Goal: Information Seeking & Learning: Learn about a topic

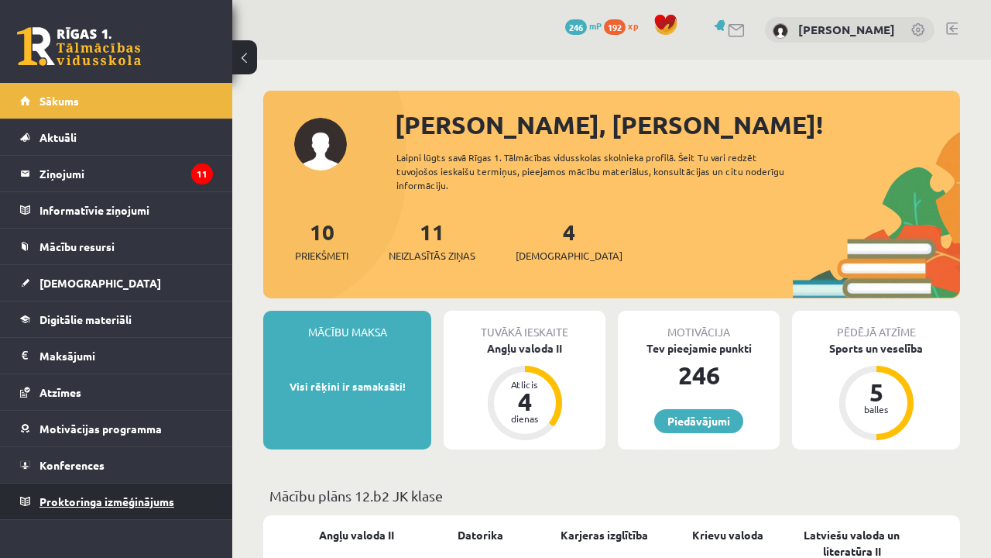
scroll to position [530, 0]
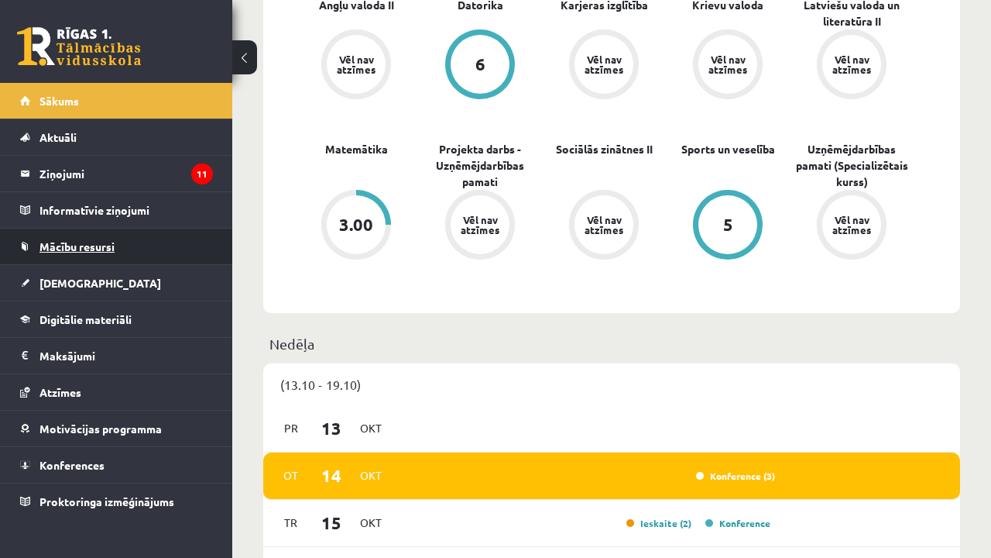
click at [131, 241] on link "Mācību resursi" at bounding box center [116, 246] width 193 height 36
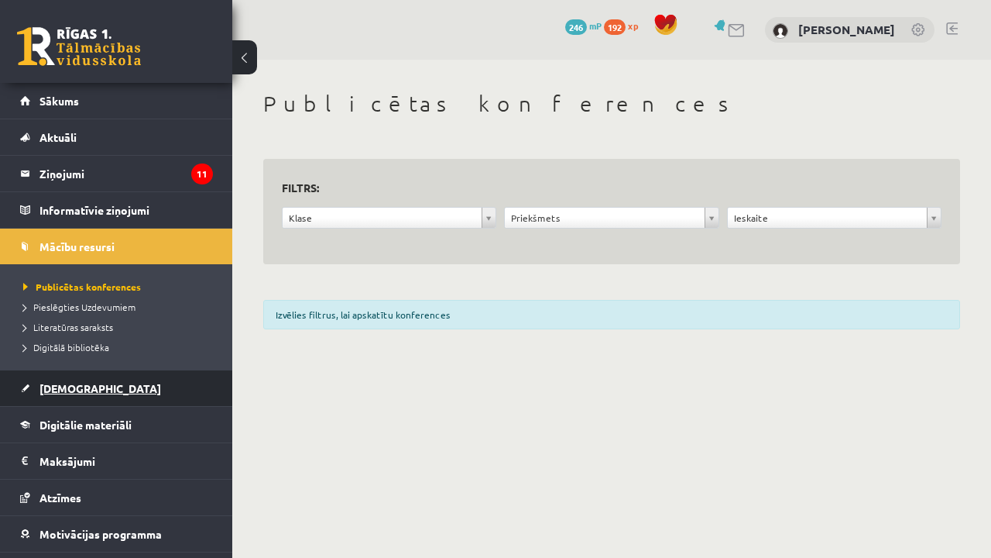
click at [117, 388] on link "[DEMOGRAPHIC_DATA]" at bounding box center [116, 388] width 193 height 36
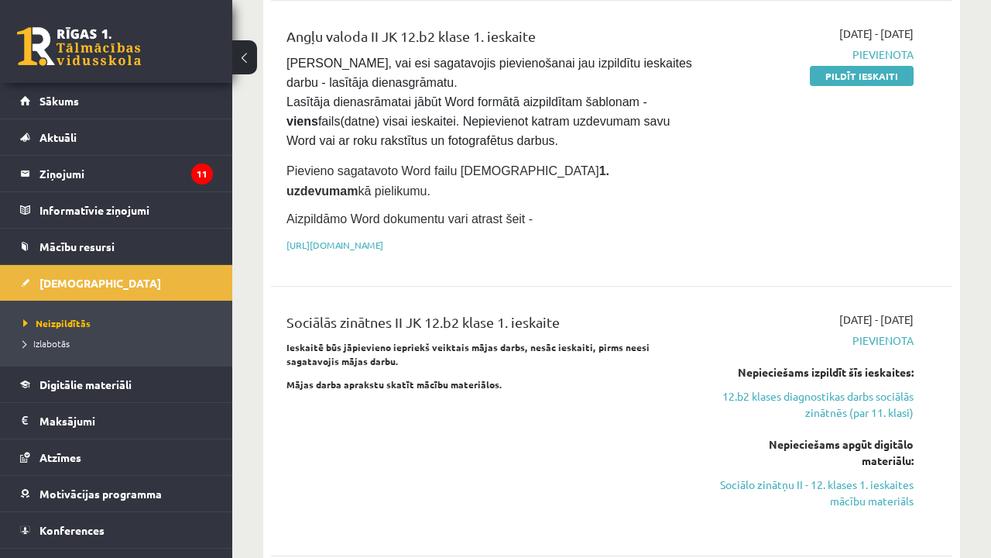
scroll to position [513, 0]
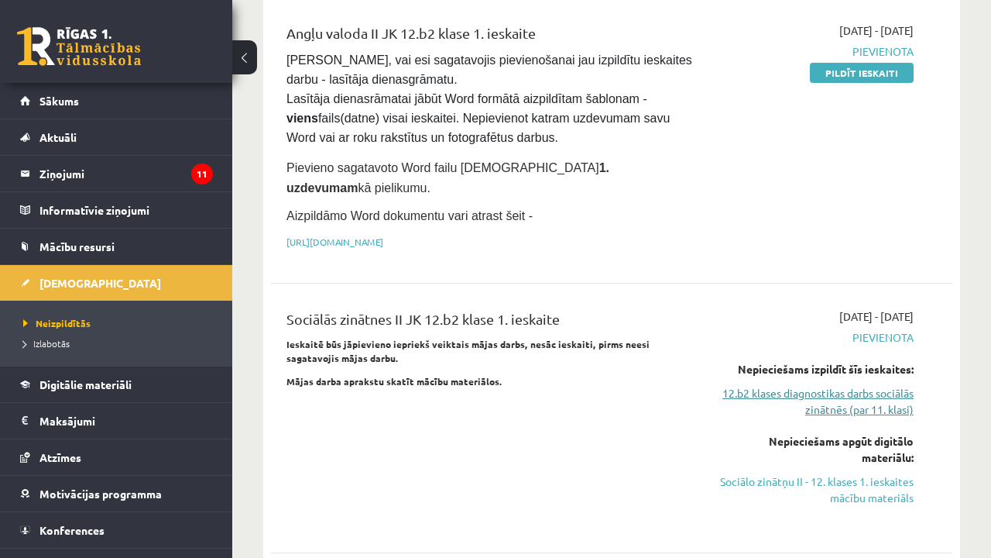
click at [855, 385] on link "12.b2 klases diagnostikas darbs sociālās zinātnēs (par 11. klasi)" at bounding box center [817, 401] width 194 height 33
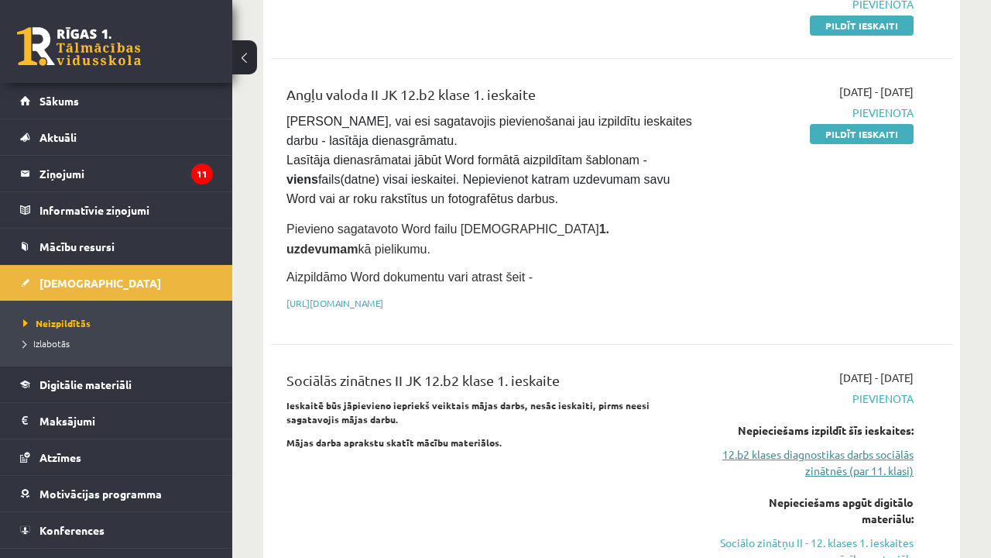
scroll to position [462, 0]
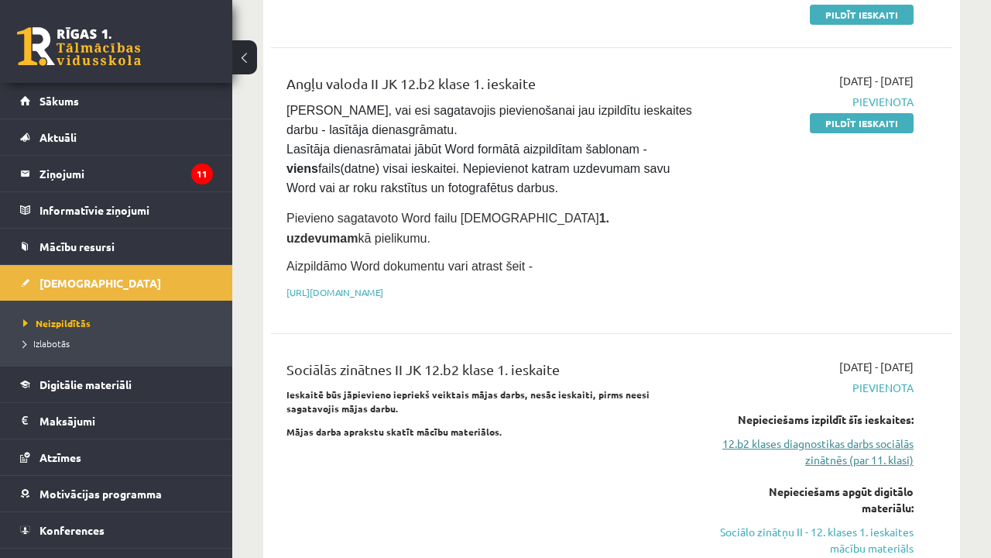
click at [826, 435] on link "12.b2 klases diagnostikas darbs sociālās zinātnēs (par 11. klasi)" at bounding box center [817, 451] width 194 height 33
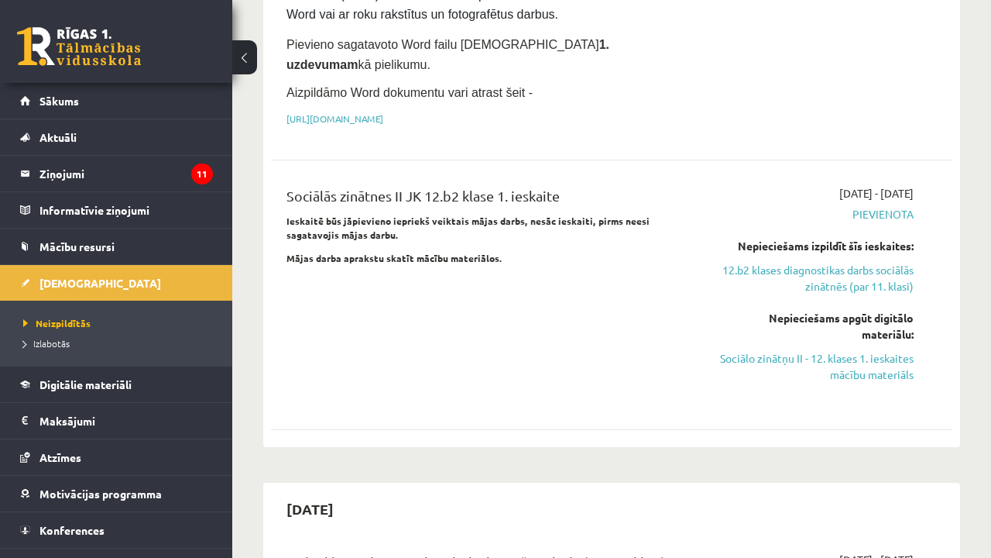
scroll to position [709, 0]
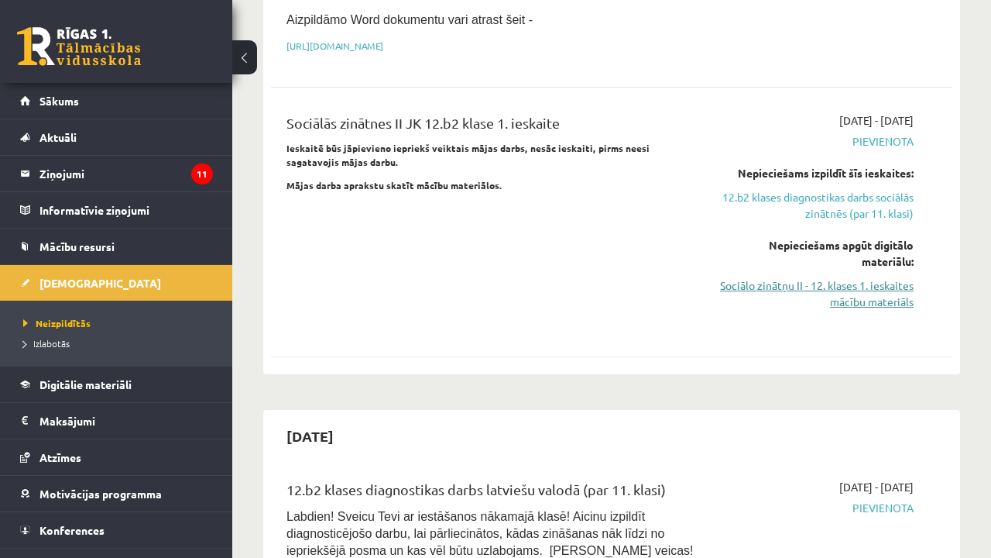
click at [843, 277] on link "Sociālo zinātņu II - 12. klases 1. ieskaites mācību materiāls" at bounding box center [817, 293] width 194 height 33
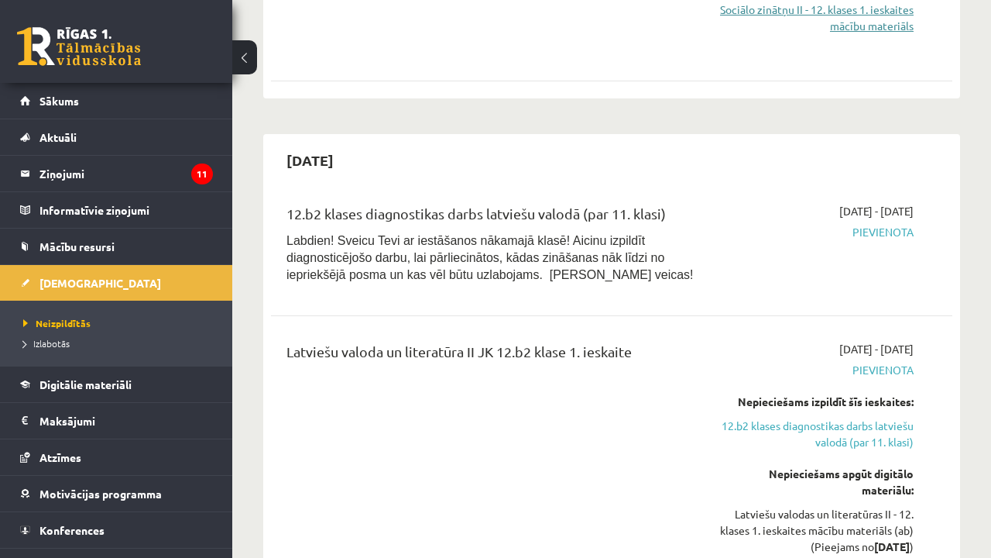
scroll to position [1069, 0]
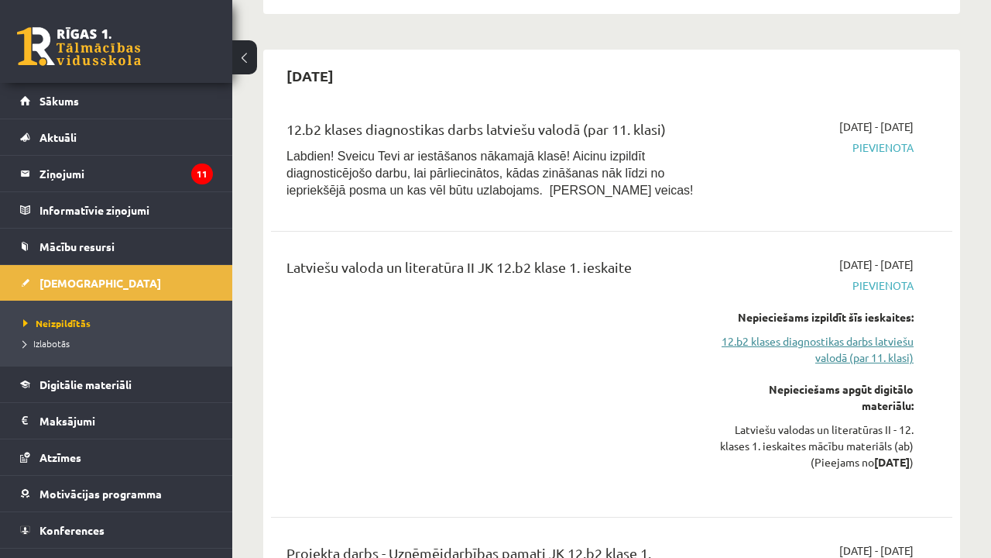
click at [841, 333] on link "12.b2 klases diagnostikas darbs latviešu valodā (par 11. klasi)" at bounding box center [817, 349] width 194 height 33
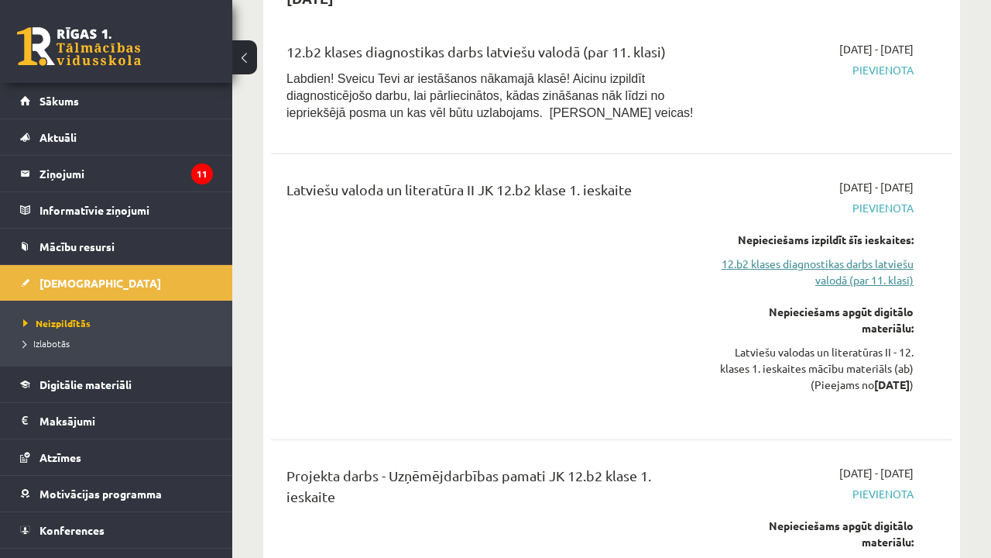
click at [856, 256] on link "12.b2 klases diagnostikas darbs latviešu valodā (par 11. klasi)" at bounding box center [817, 272] width 194 height 33
click at [828, 256] on link "12.b2 klases diagnostikas darbs latviešu valodā (par 11. klasi)" at bounding box center [817, 272] width 194 height 33
click at [826, 256] on link "12.b2 klases diagnostikas darbs latviešu valodā (par 11. klasi)" at bounding box center [817, 272] width 194 height 33
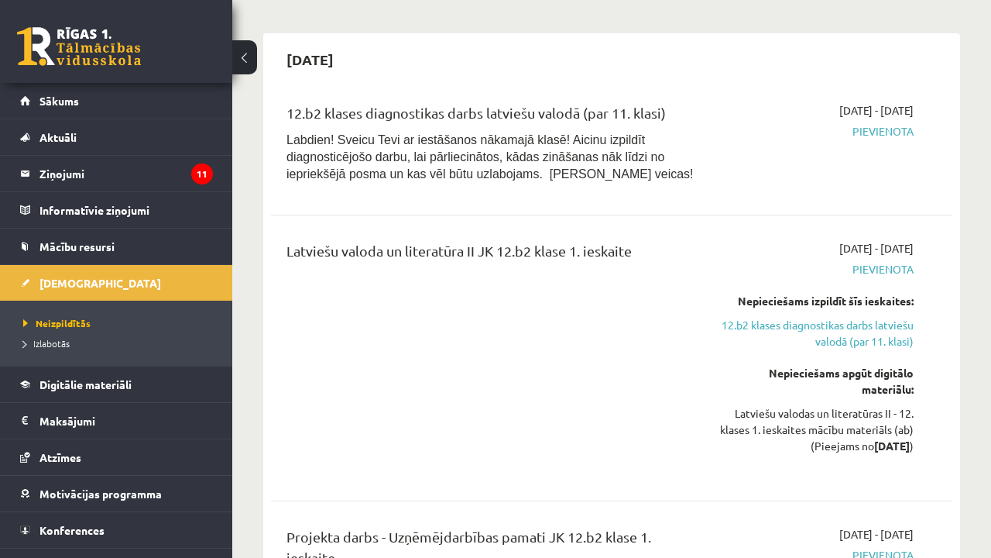
scroll to position [1087, 0]
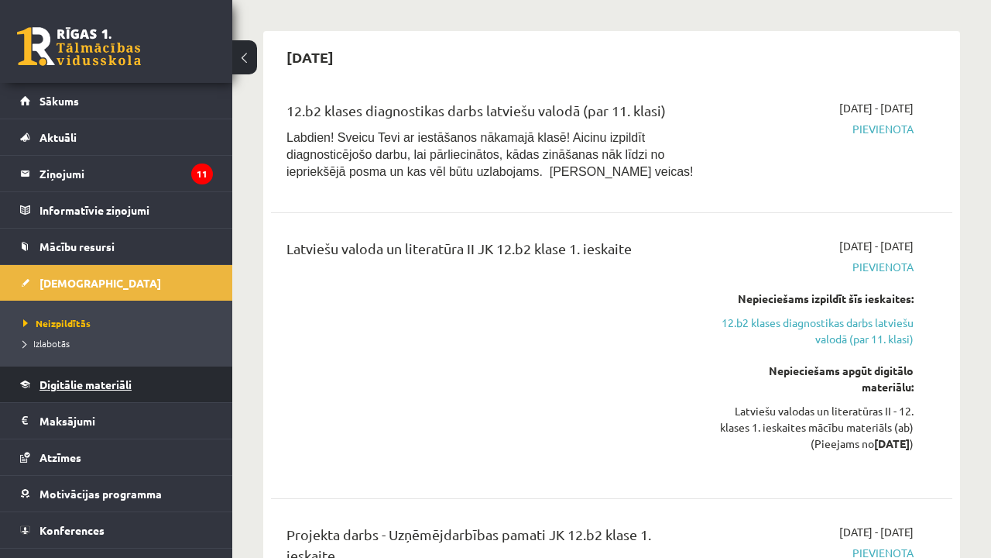
click at [80, 383] on span "Digitālie materiāli" at bounding box center [85, 384] width 92 height 14
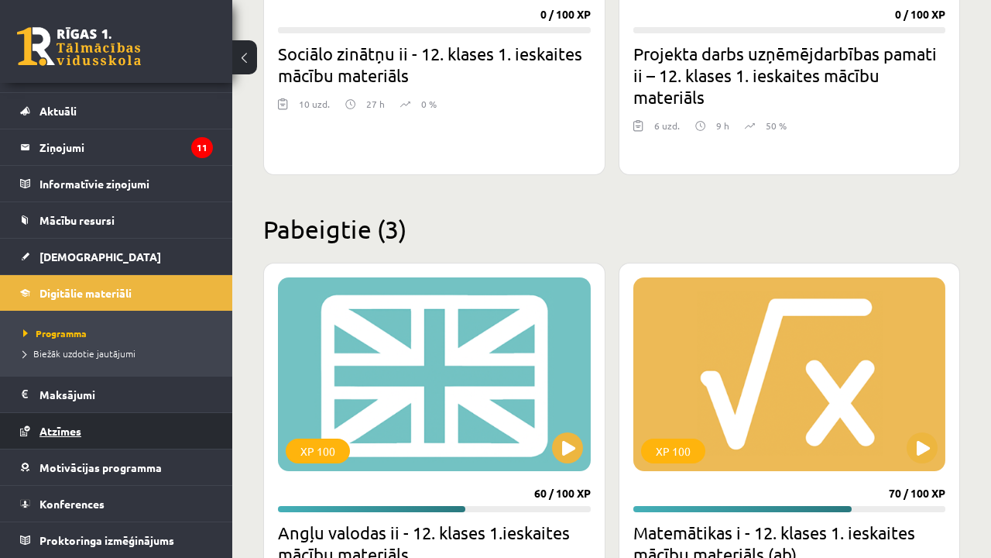
scroll to position [671, 0]
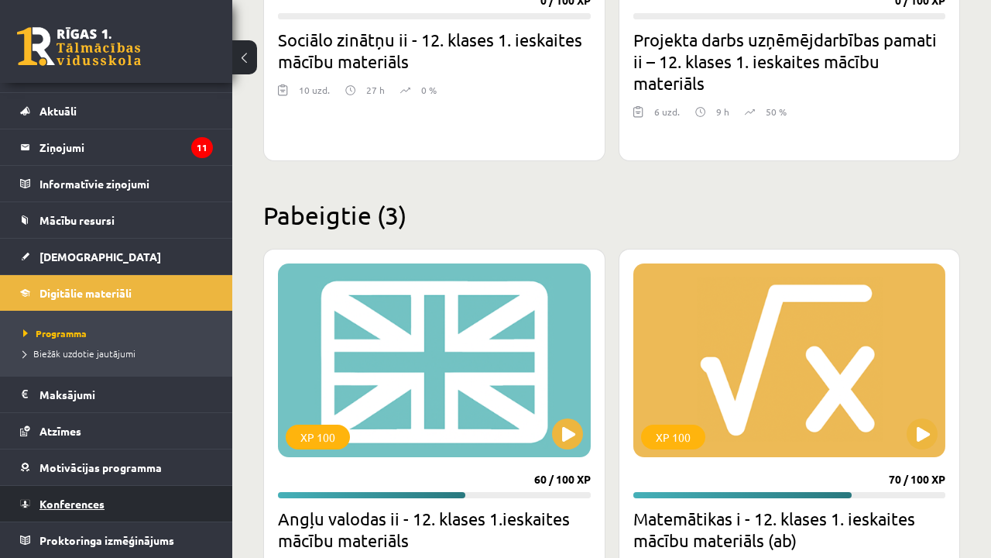
click at [81, 505] on span "Konferences" at bounding box center [71, 503] width 65 height 14
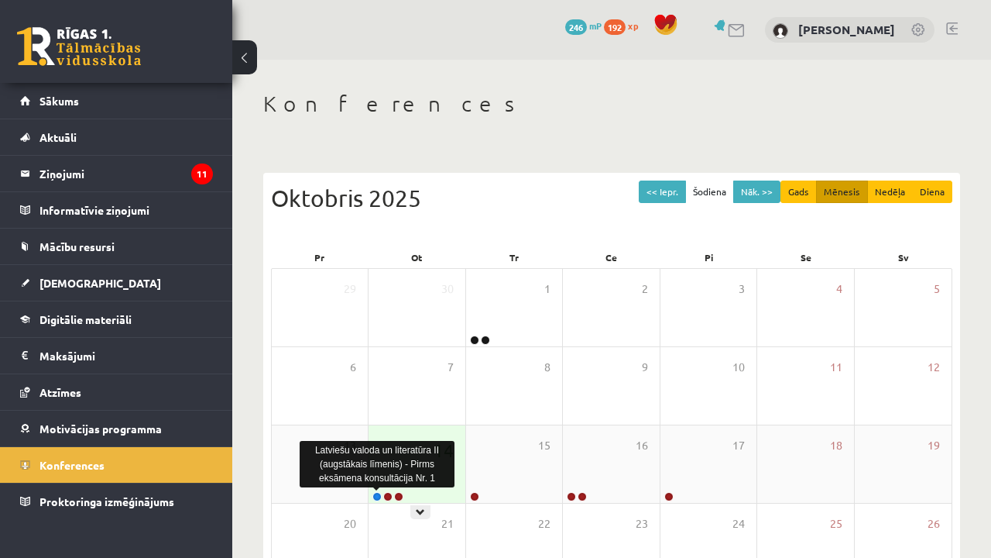
click at [379, 494] on link at bounding box center [377, 496] width 9 height 9
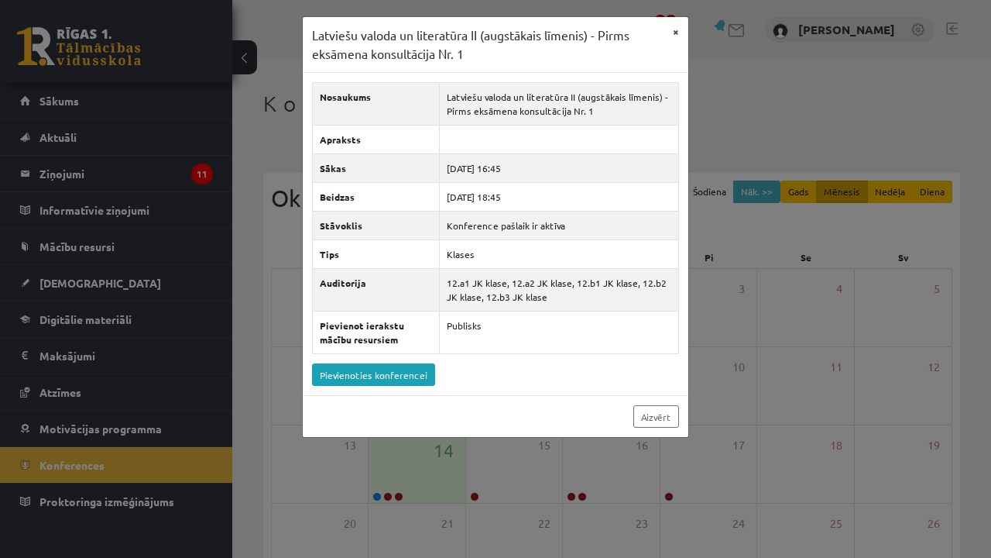
click at [674, 38] on button "×" at bounding box center [676, 31] width 25 height 29
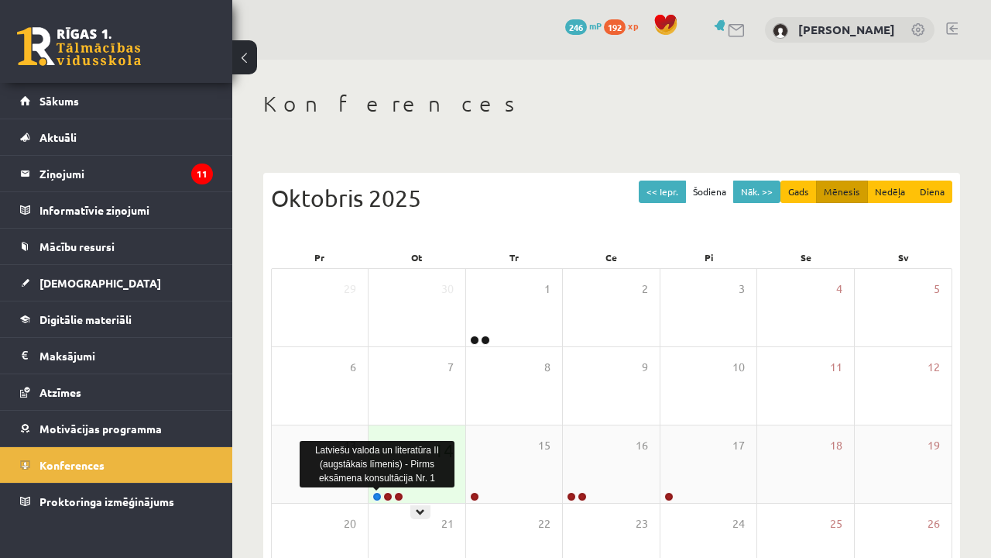
click at [376, 496] on link at bounding box center [377, 496] width 9 height 9
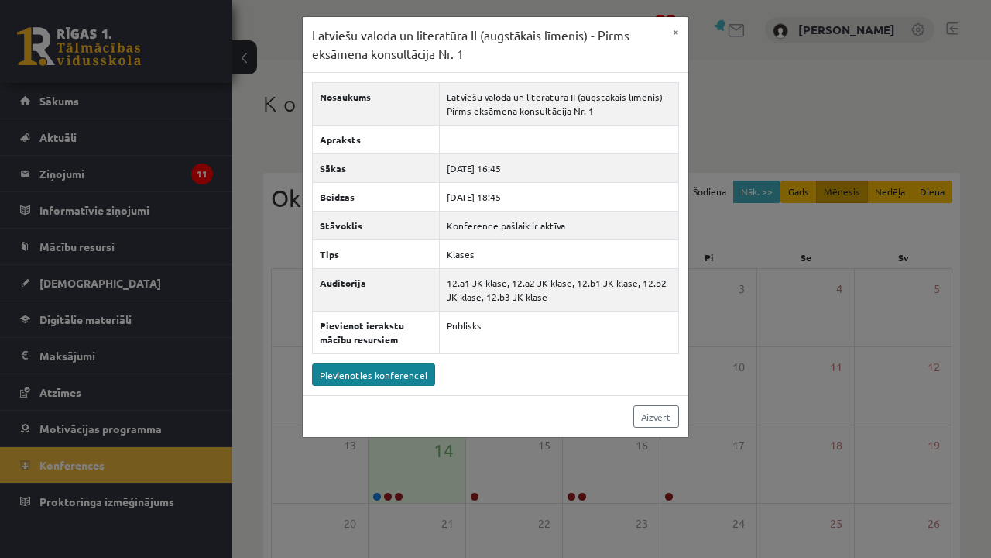
click at [372, 379] on link "Pievienoties konferencei" at bounding box center [373, 374] width 123 height 22
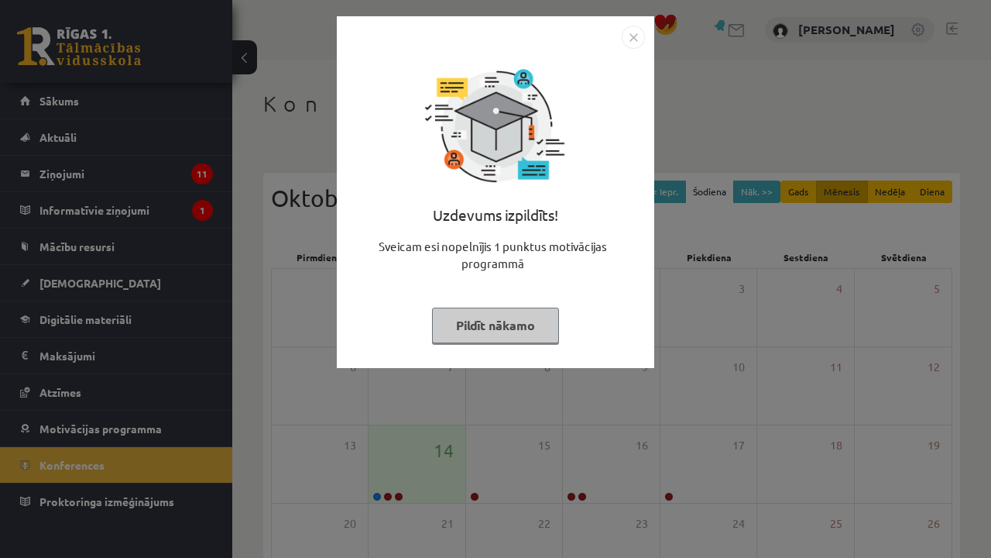
click at [503, 327] on button "Pildīt nākamo" at bounding box center [495, 325] width 127 height 36
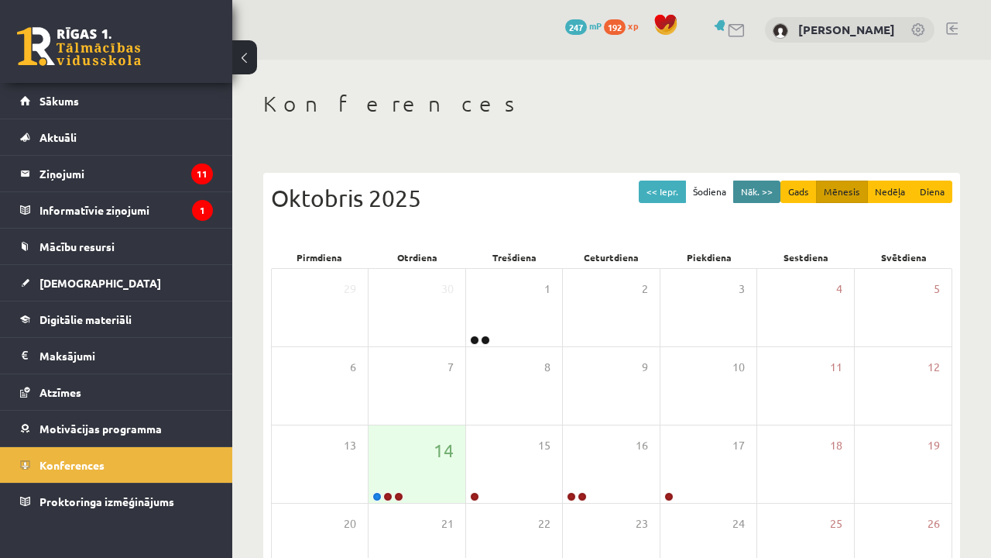
click at [757, 191] on button "Nāk. >>" at bounding box center [756, 191] width 47 height 22
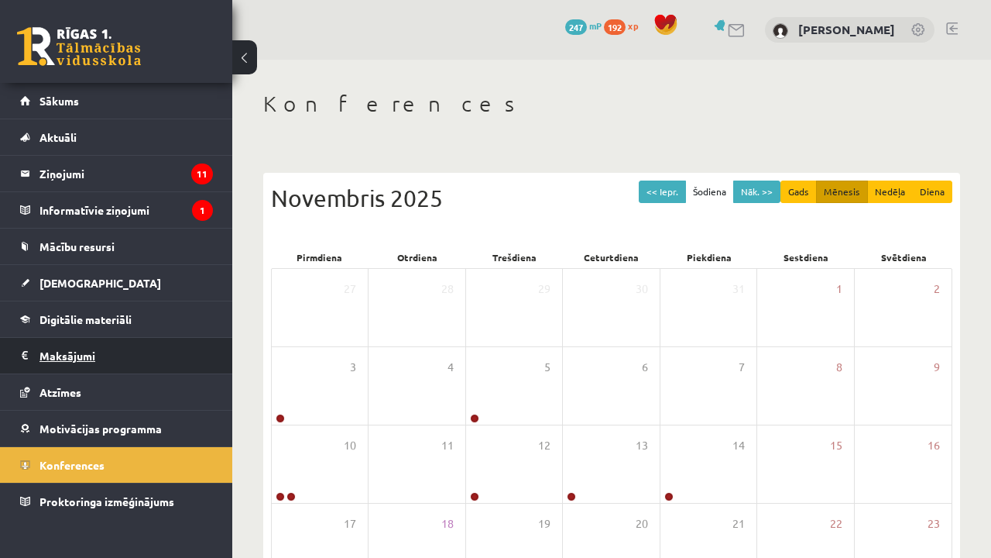
click at [70, 356] on legend "Maksājumi 0" at bounding box center [125, 356] width 173 height 36
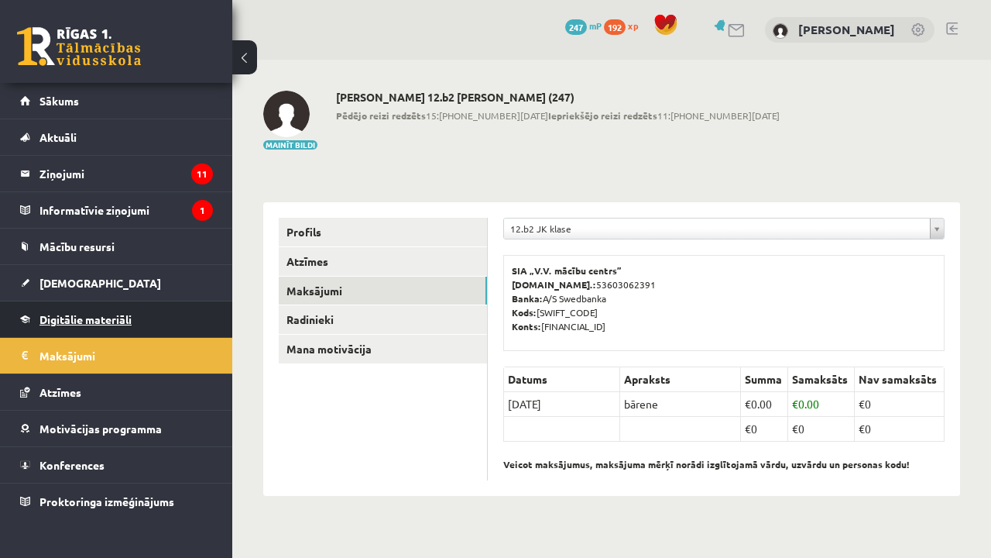
click at [130, 310] on link "Digitālie materiāli" at bounding box center [116, 319] width 193 height 36
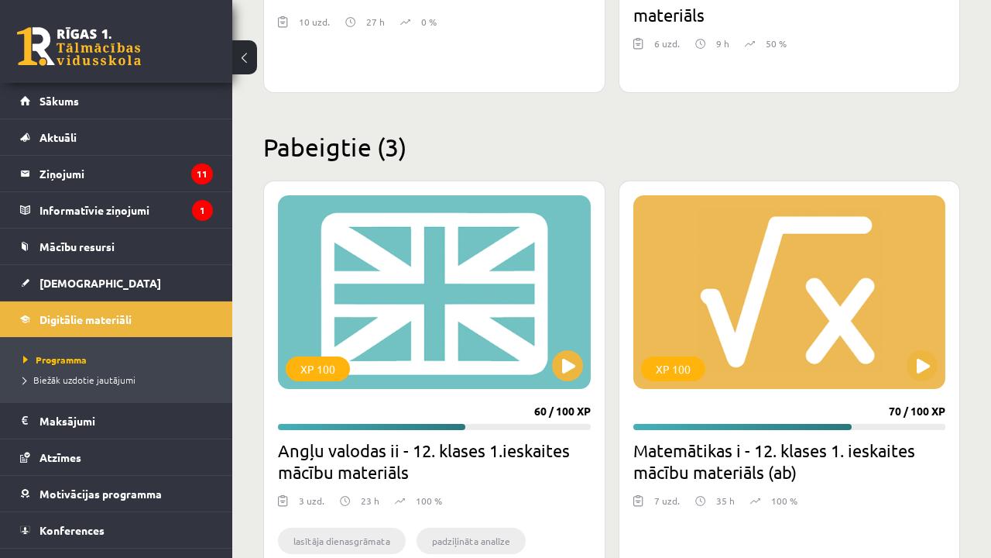
scroll to position [812, 0]
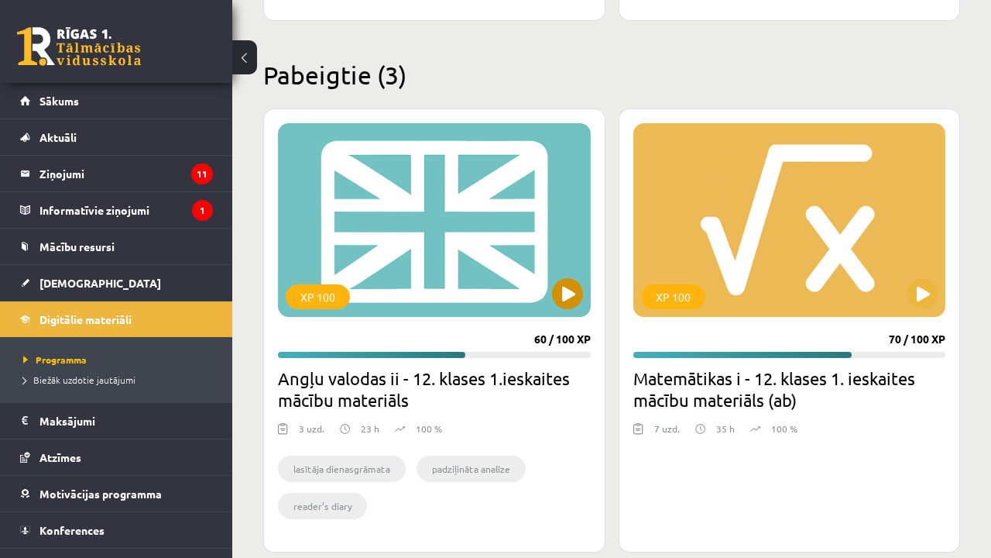
click at [454, 276] on div "XP 100" at bounding box center [434, 220] width 313 height 194
click at [489, 263] on div "XP 100" at bounding box center [434, 220] width 313 height 194
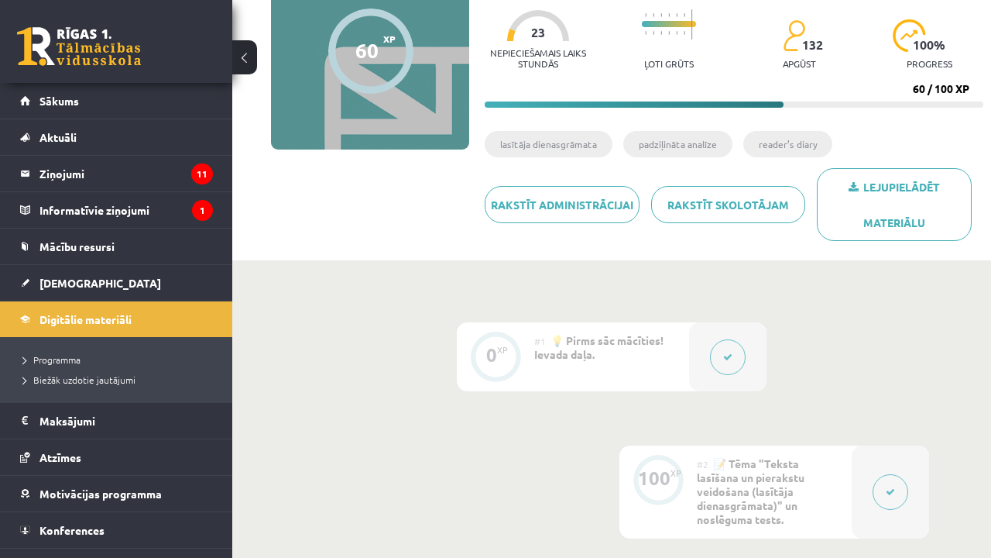
scroll to position [243, 0]
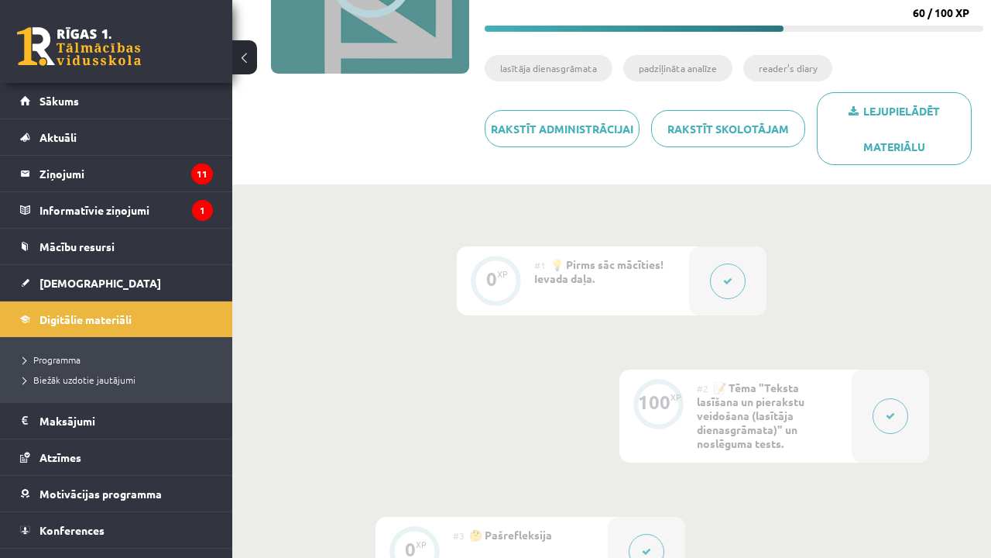
click at [730, 289] on button at bounding box center [728, 281] width 36 height 36
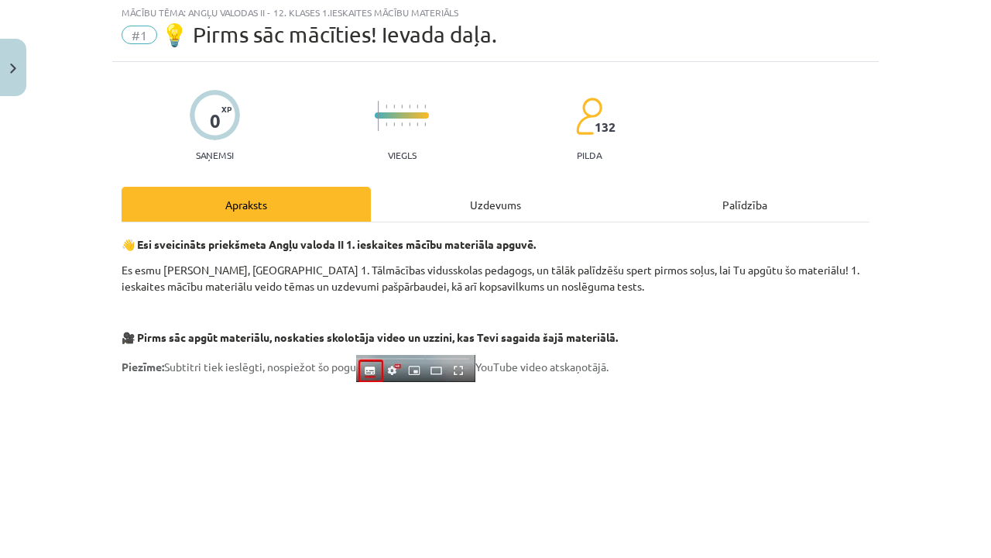
click at [503, 199] on div "Uzdevums" at bounding box center [495, 204] width 249 height 35
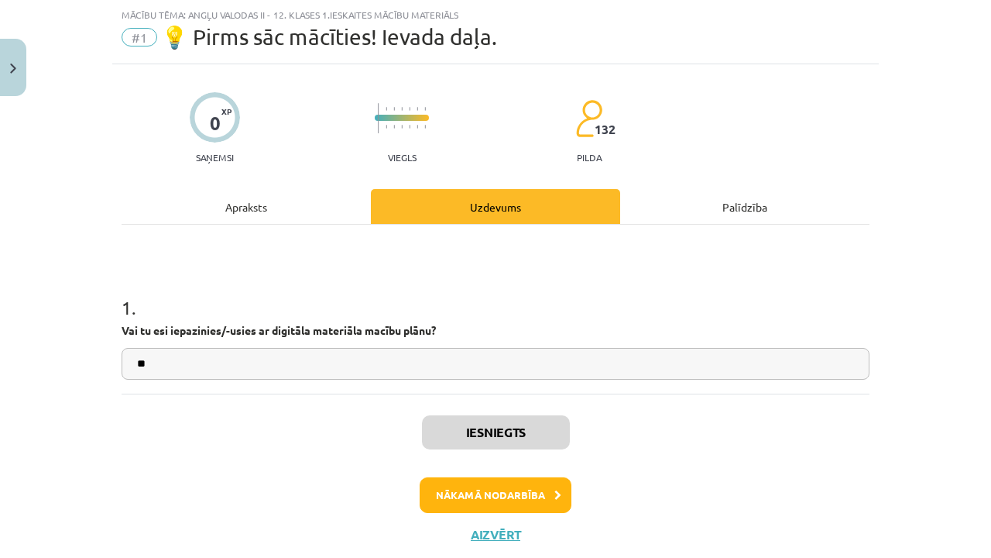
click at [364, 207] on div "Apraksts" at bounding box center [246, 206] width 249 height 35
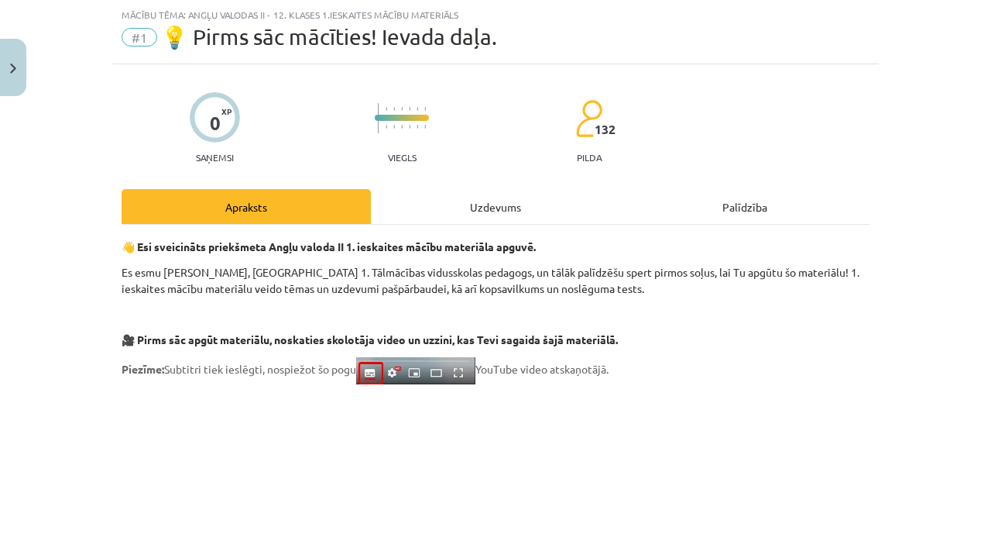
click at [584, 138] on div "132 pilda" at bounding box center [588, 131] width 27 height 64
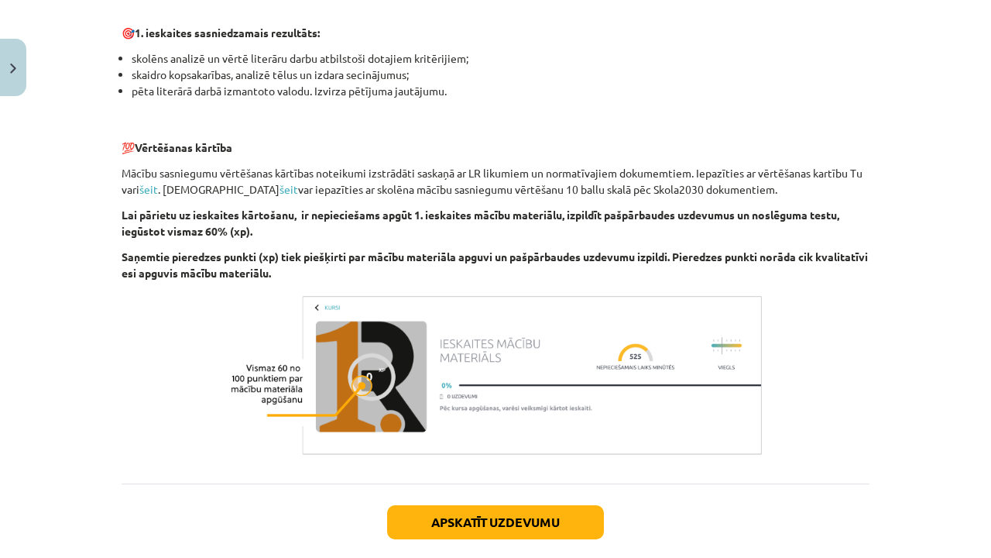
scroll to position [992, 0]
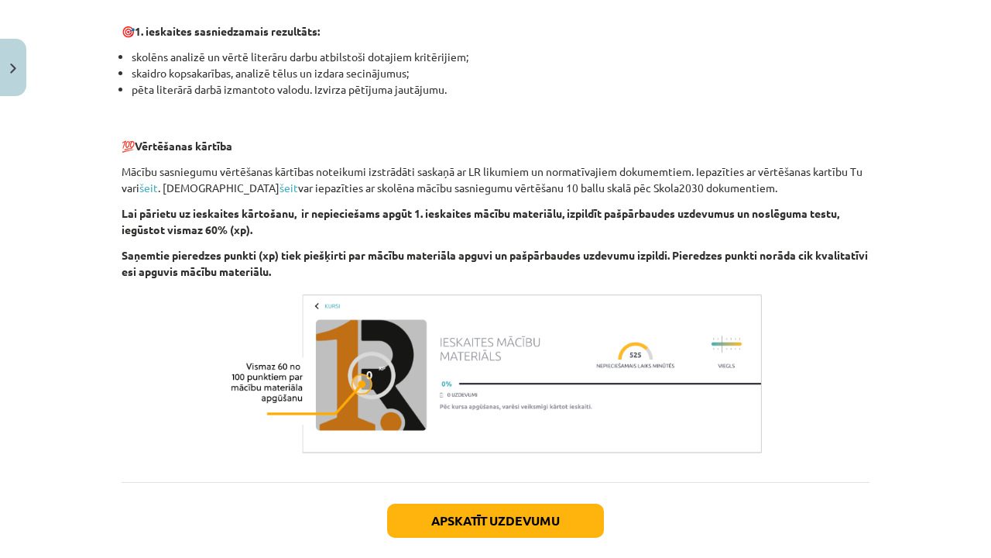
click at [503, 540] on div "Apskatīt uzdevumu Nākamā nodarbība Aizvērt" at bounding box center [496, 561] width 748 height 158
click at [507, 527] on button "Apskatīt uzdevumu" at bounding box center [495, 520] width 217 height 34
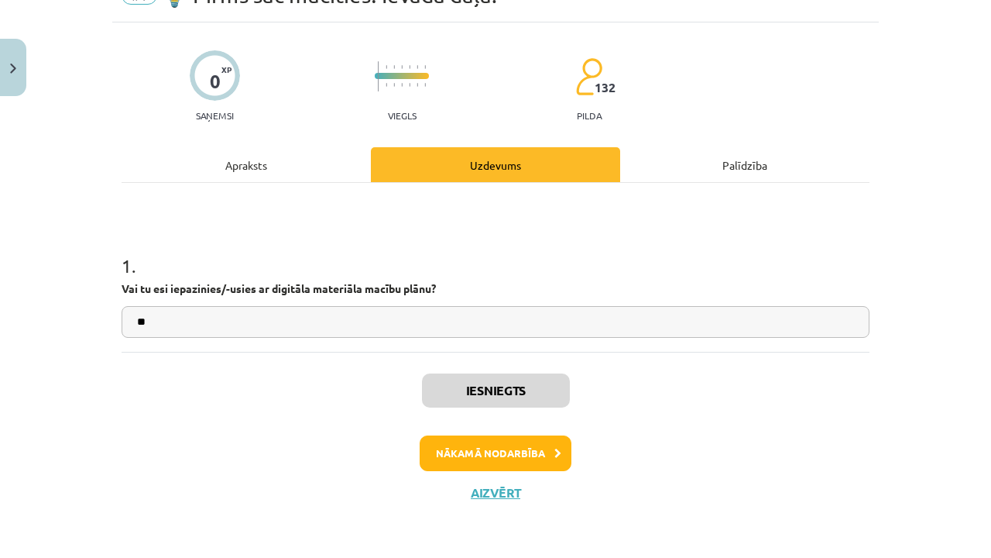
click at [514, 453] on button "Nākamā nodarbība" at bounding box center [496, 453] width 152 height 36
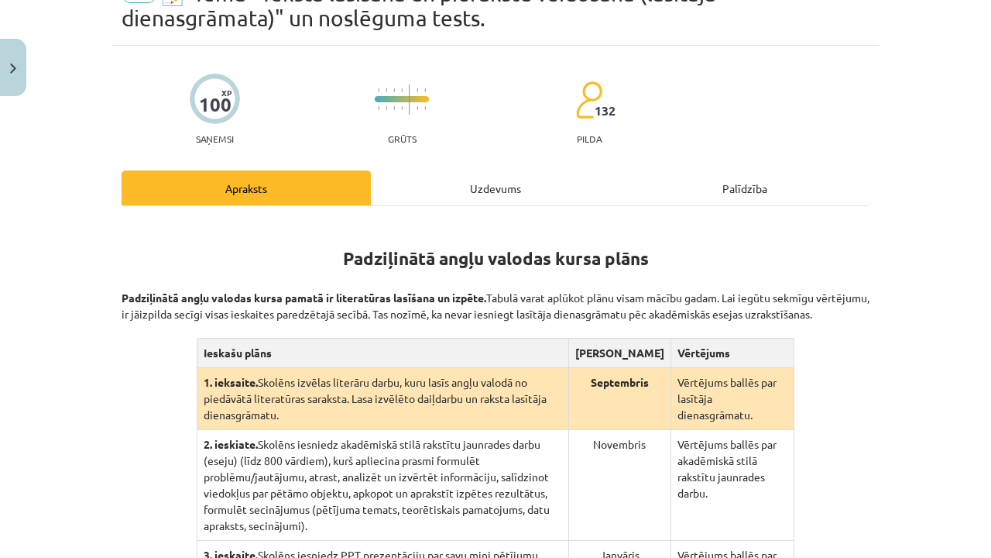
scroll to position [39, 0]
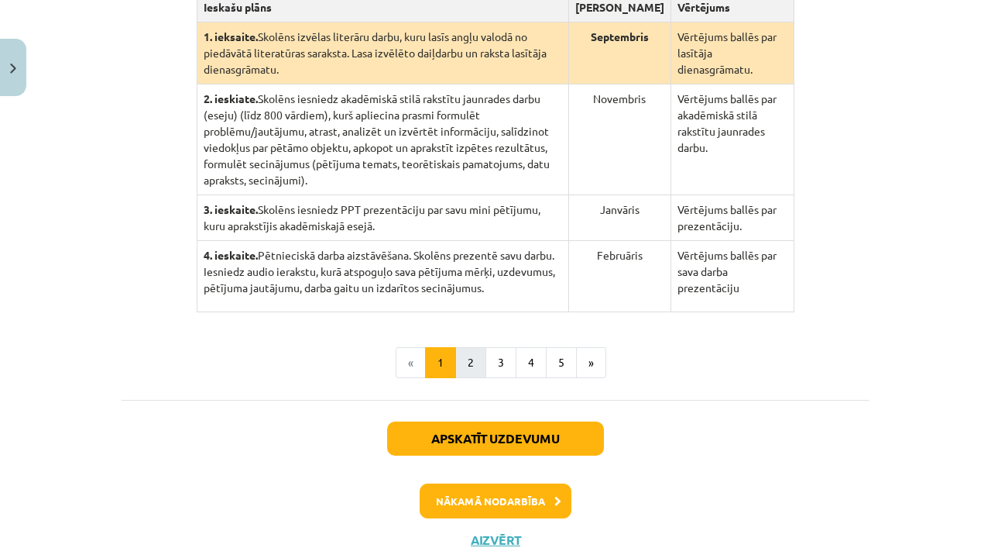
click at [473, 378] on button "2" at bounding box center [470, 362] width 31 height 31
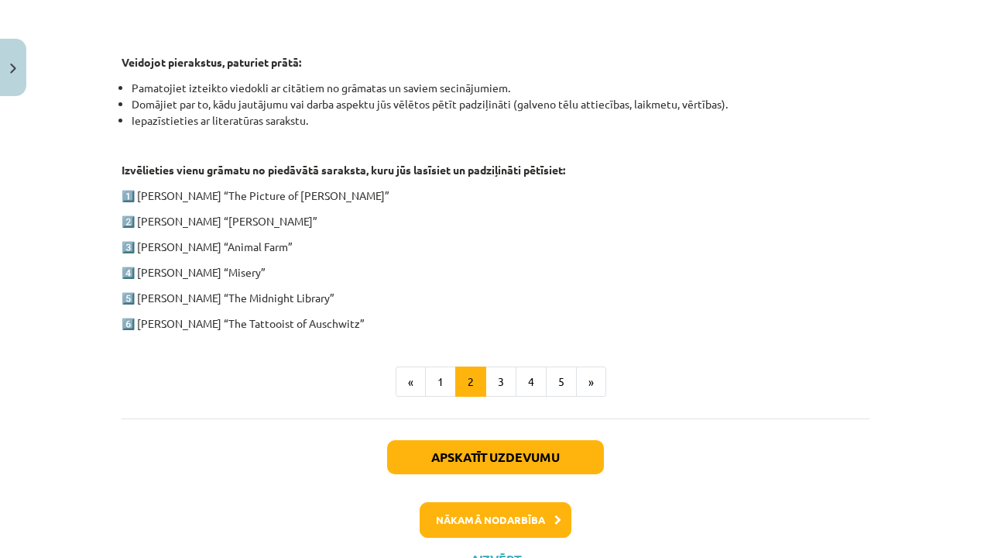
scroll to position [765, 0]
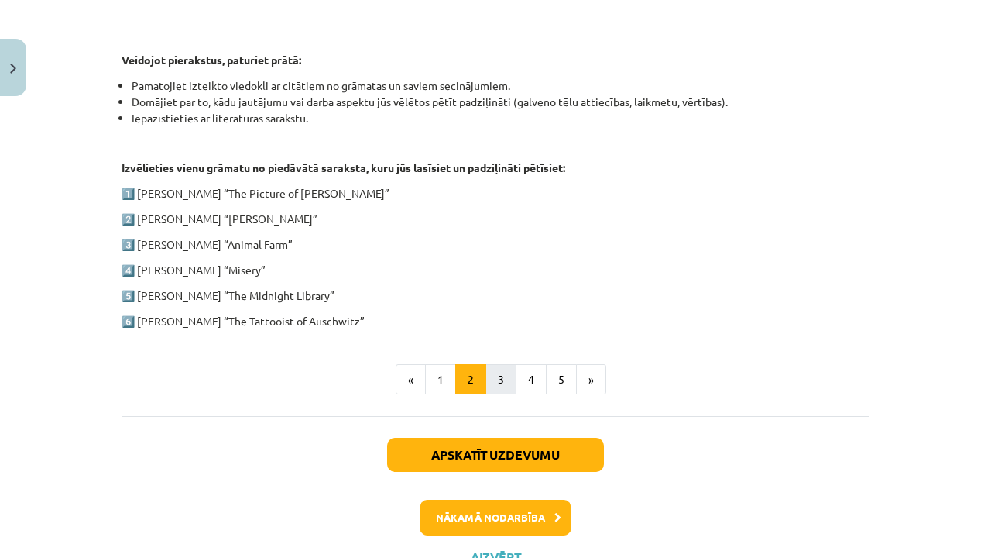
click at [491, 379] on button "3" at bounding box center [501, 379] width 31 height 31
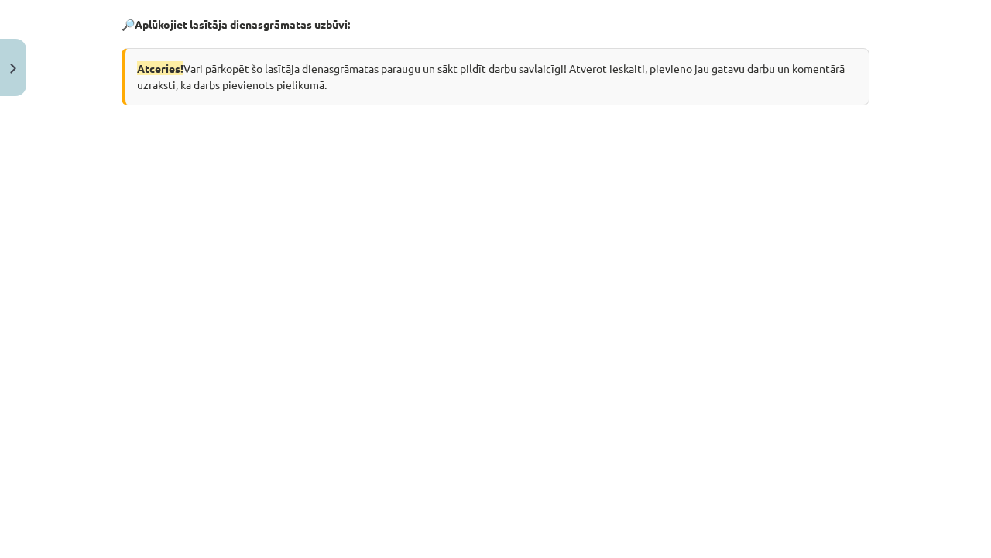
scroll to position [843, 0]
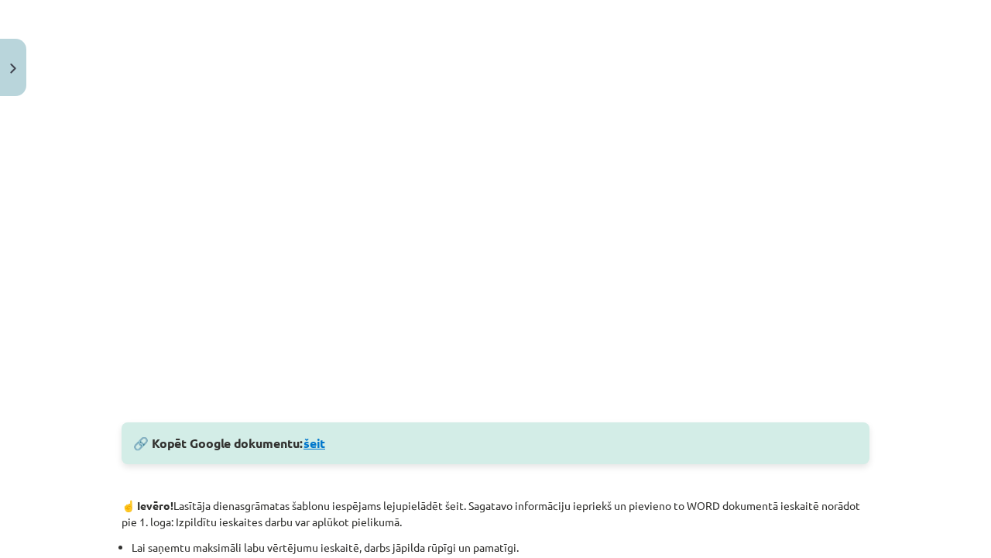
click at [321, 449] on link "šeit" at bounding box center [315, 442] width 22 height 16
click at [939, 259] on div "Mācību tēma: Angļu valodas ii - 12. klases 1.ieskaites mācību materiāls #2 📝 Tē…" at bounding box center [495, 279] width 991 height 558
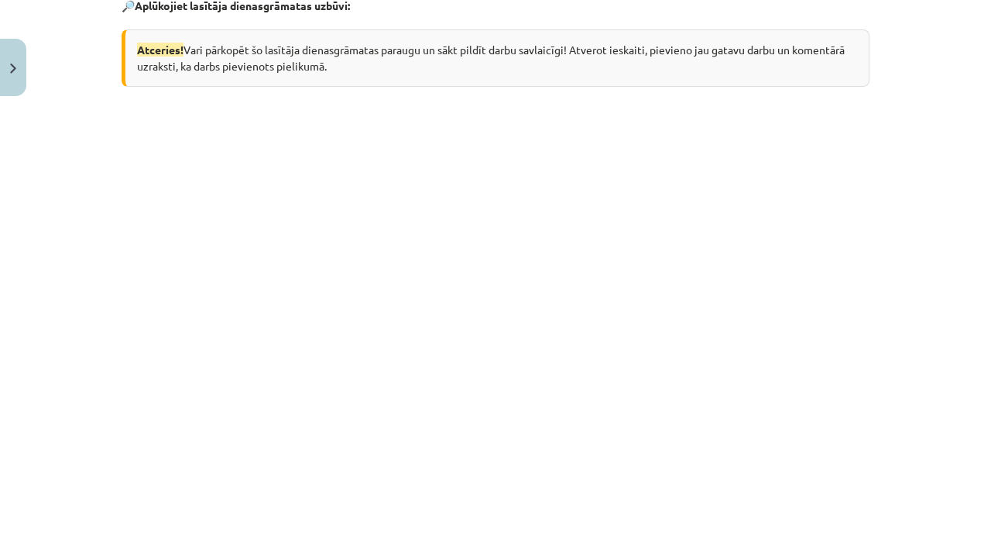
scroll to position [537, 0]
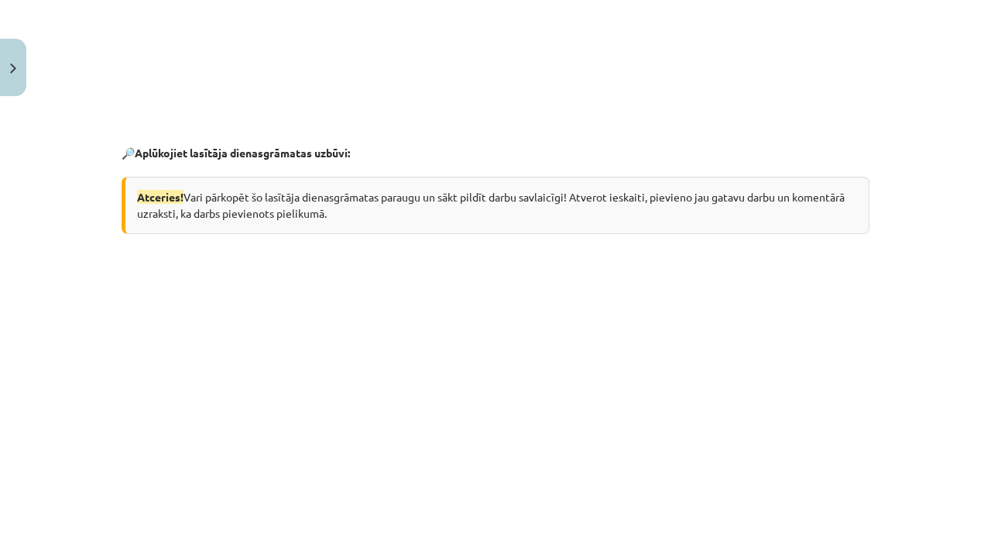
click at [952, 214] on div "Mācību tēma: Angļu valodas ii - 12. klases 1.ieskaites mācību materiāls #2 📝 Tē…" at bounding box center [495, 279] width 991 height 558
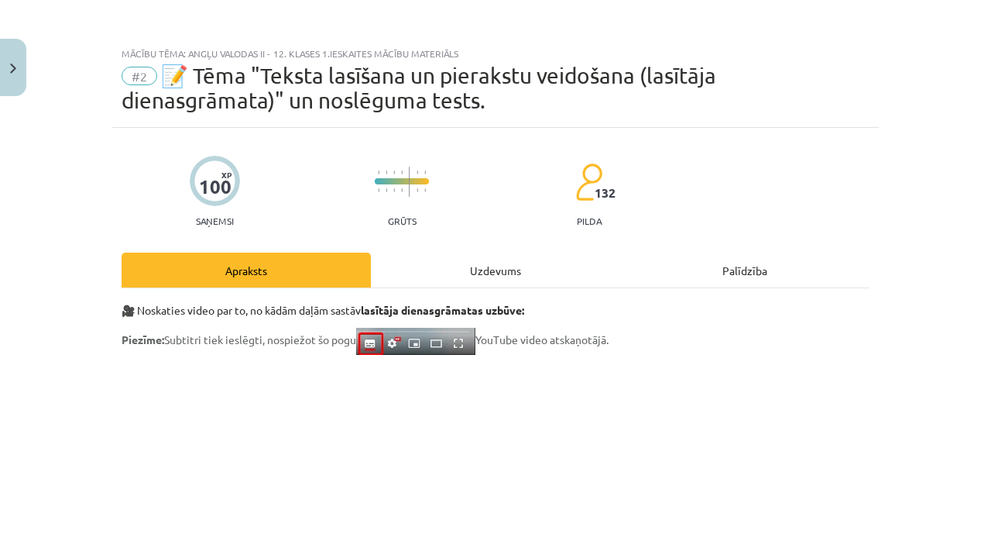
scroll to position [0, 0]
click at [393, 174] on div at bounding box center [402, 173] width 54 height 12
click at [709, 273] on div "Palīdzība" at bounding box center [744, 269] width 249 height 35
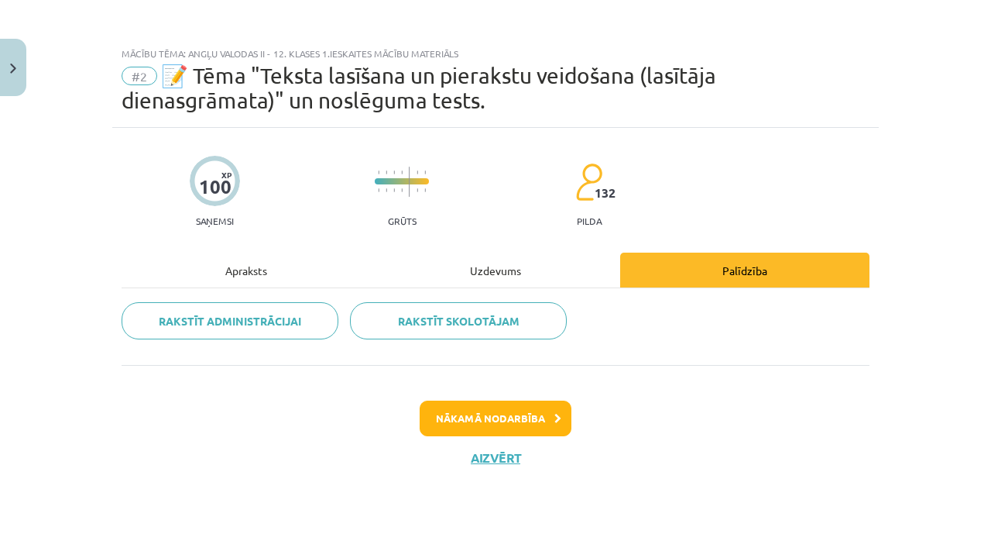
click at [552, 263] on div "Uzdevums" at bounding box center [495, 269] width 249 height 35
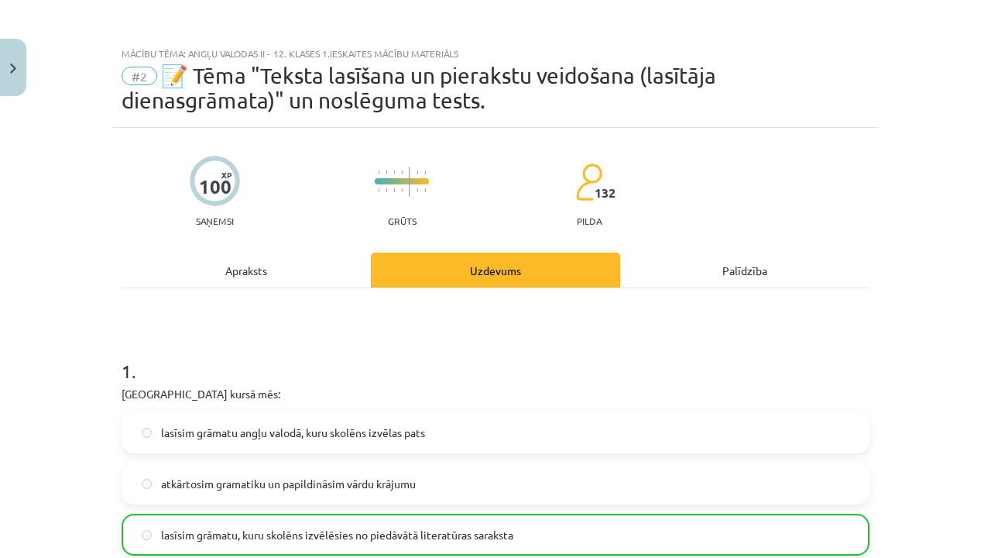
click at [4, 54] on button "Close" at bounding box center [13, 67] width 26 height 57
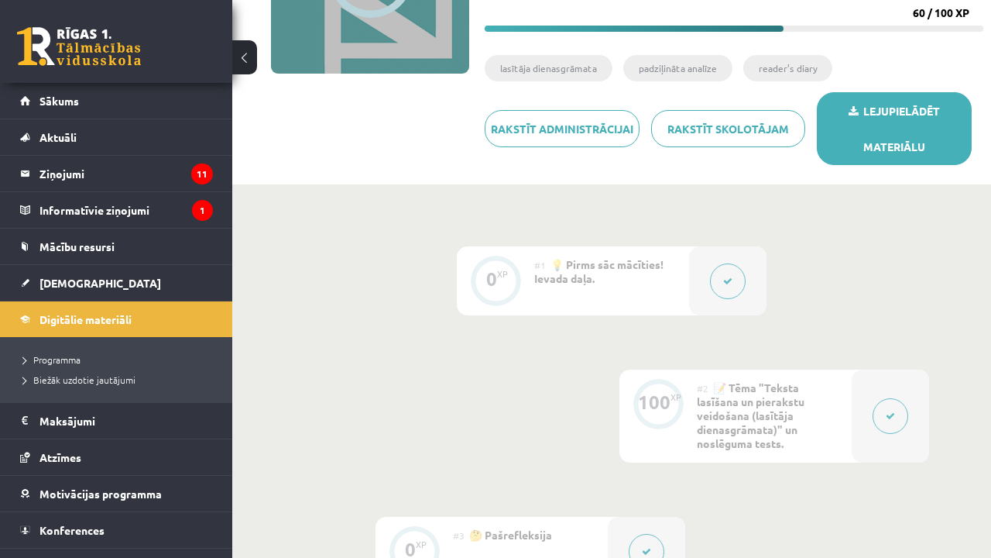
click at [939, 115] on link "Lejupielādēt materiālu" at bounding box center [894, 128] width 155 height 73
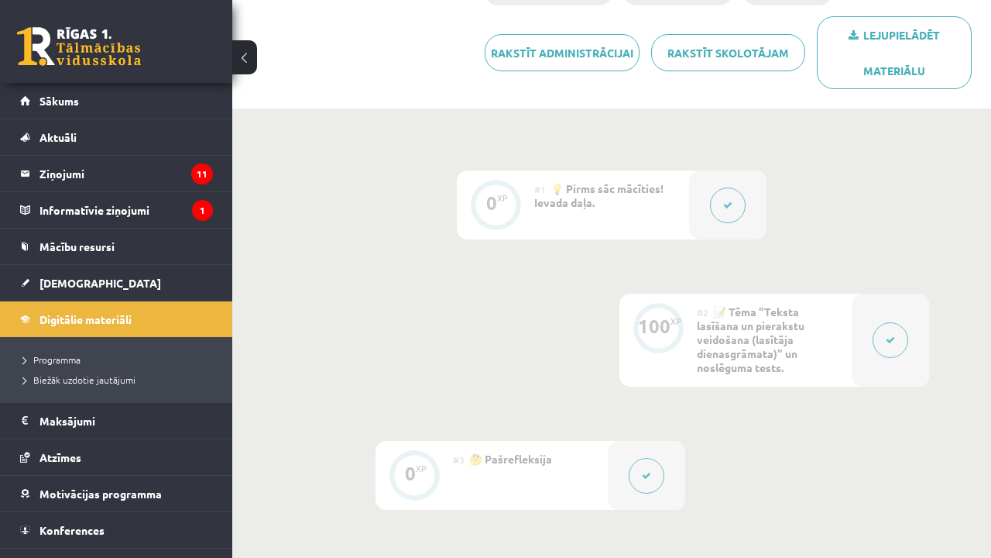
scroll to position [19, 0]
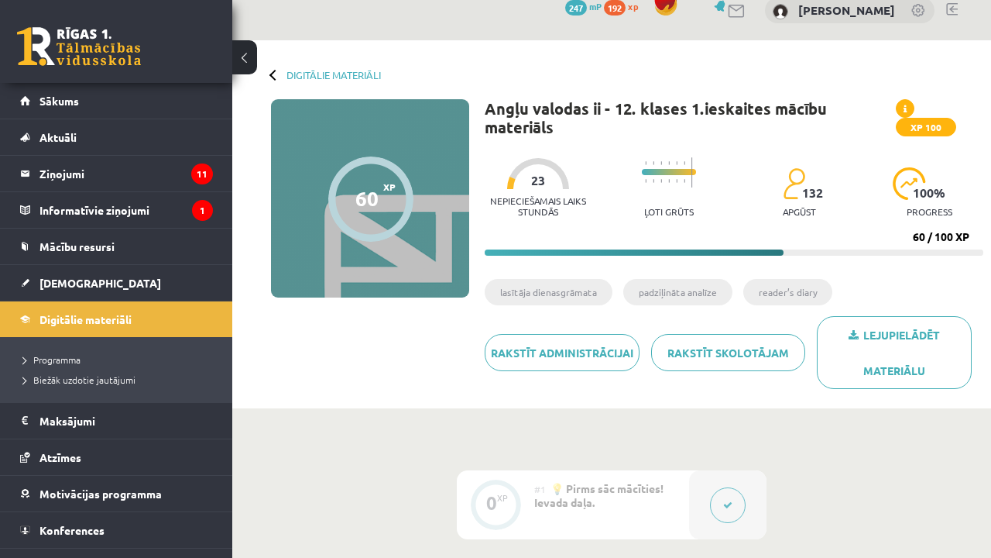
click at [730, 501] on icon at bounding box center [727, 504] width 9 height 9
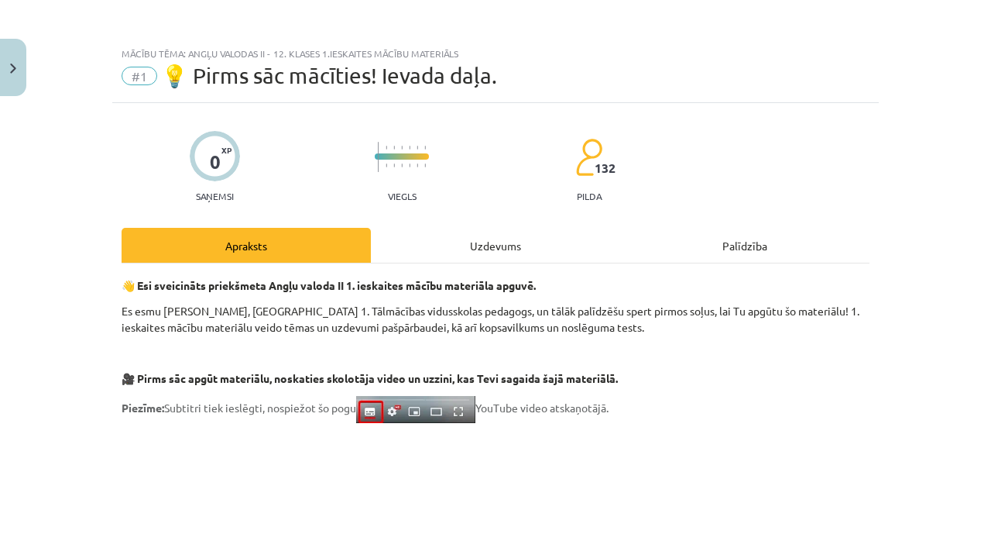
click at [505, 242] on div "Uzdevums" at bounding box center [495, 245] width 249 height 35
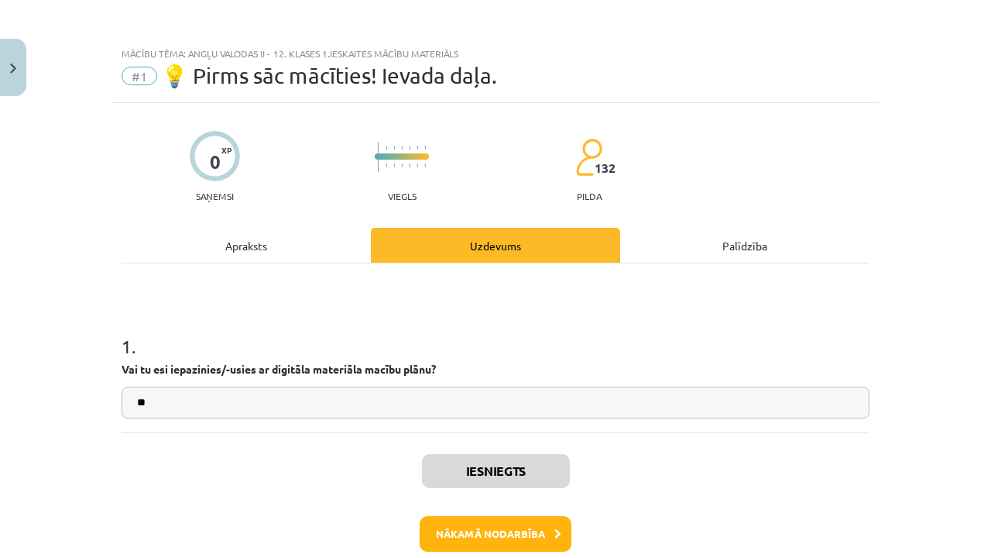
scroll to position [39, 0]
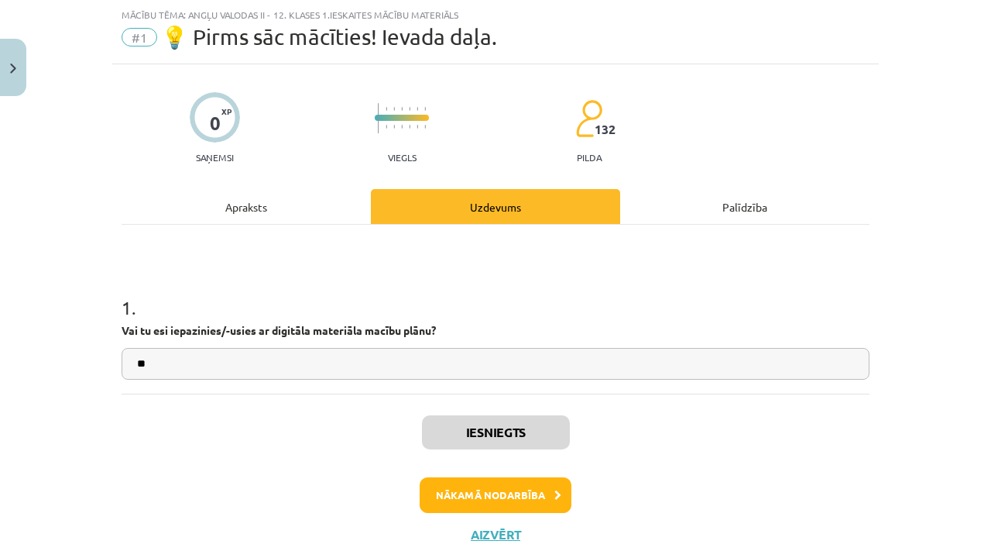
click at [306, 194] on div "Apraksts" at bounding box center [246, 206] width 249 height 35
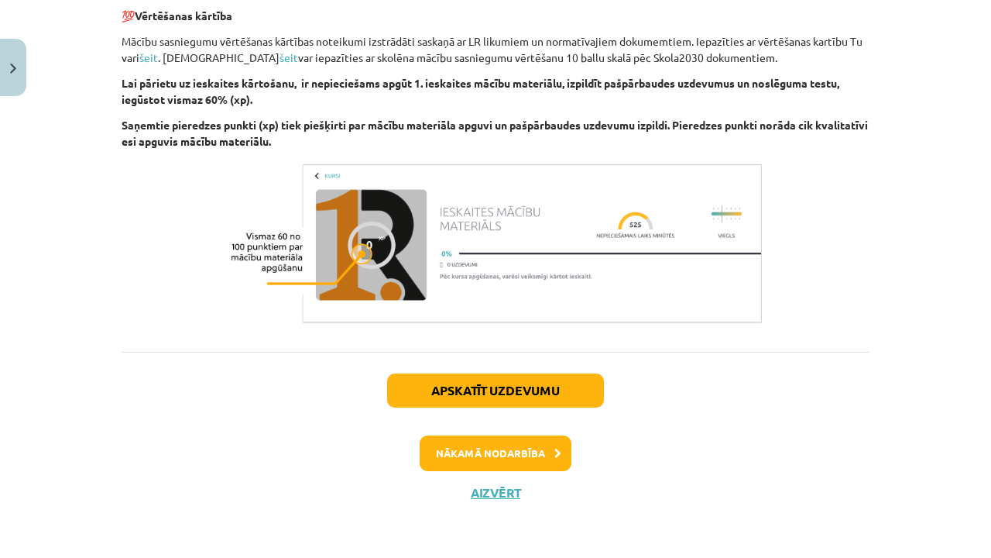
click at [482, 405] on button "Apskatīt uzdevumu" at bounding box center [495, 390] width 217 height 34
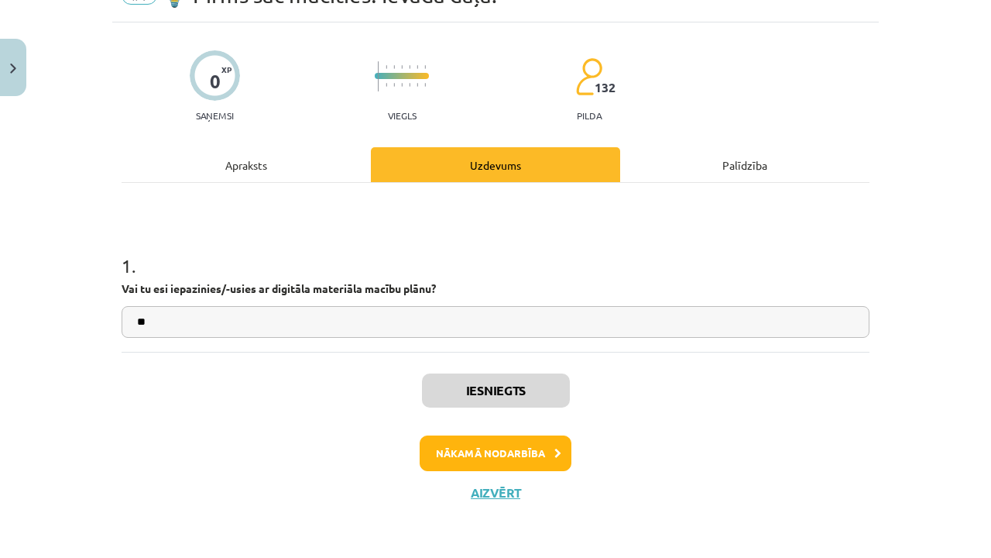
scroll to position [82, 0]
click at [496, 435] on button "Nākamā nodarbība" at bounding box center [496, 453] width 152 height 36
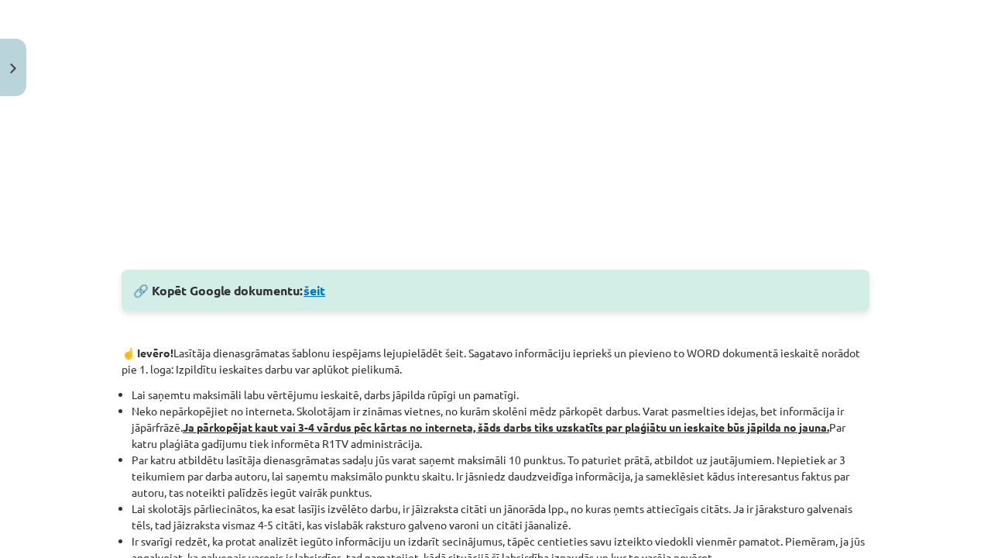
scroll to position [999, 0]
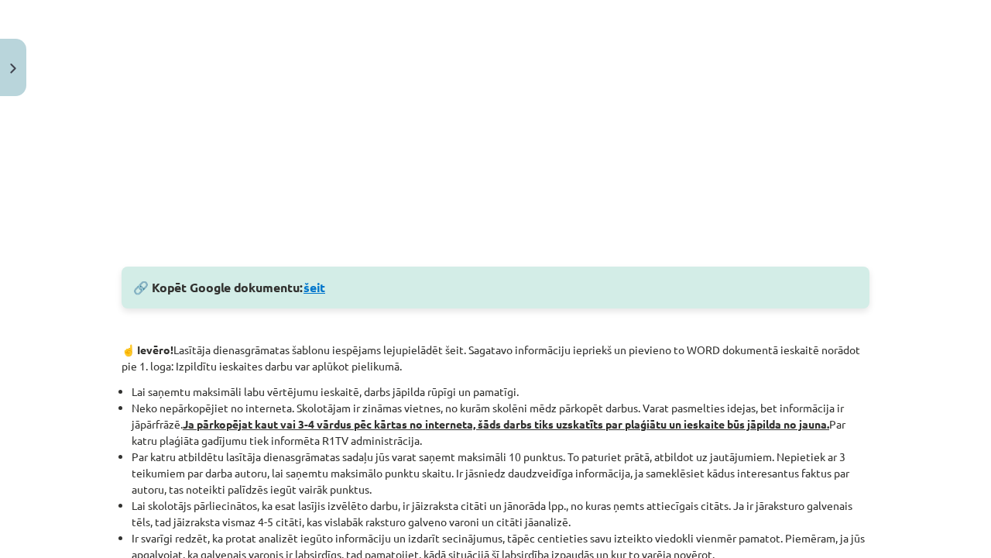
click at [324, 285] on link "šeit" at bounding box center [315, 287] width 22 height 16
drag, startPoint x: 259, startPoint y: 293, endPoint x: 291, endPoint y: 298, distance: 33.0
click at [292, 298] on div "🔗 Kopēt Google dokumentu: šeit" at bounding box center [496, 287] width 748 height 42
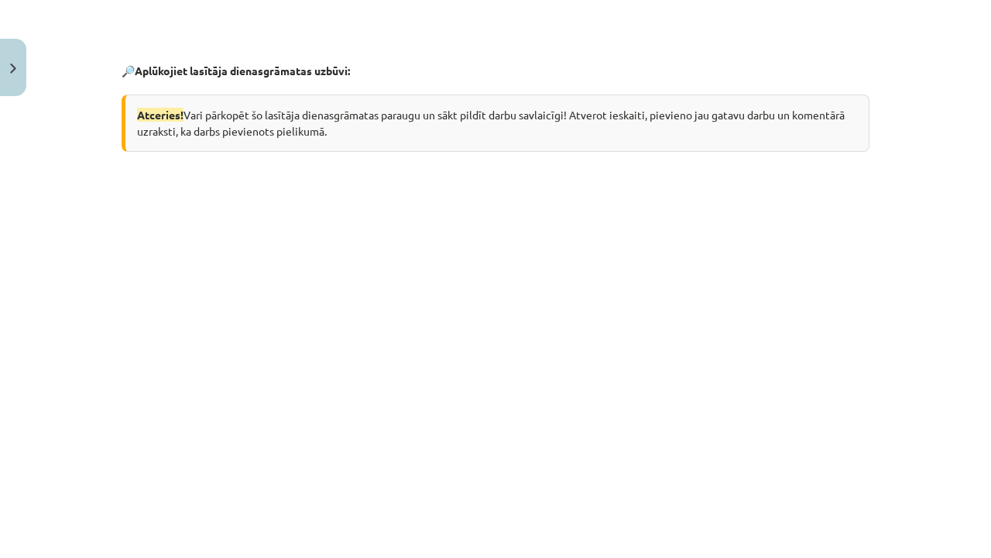
scroll to position [623, 0]
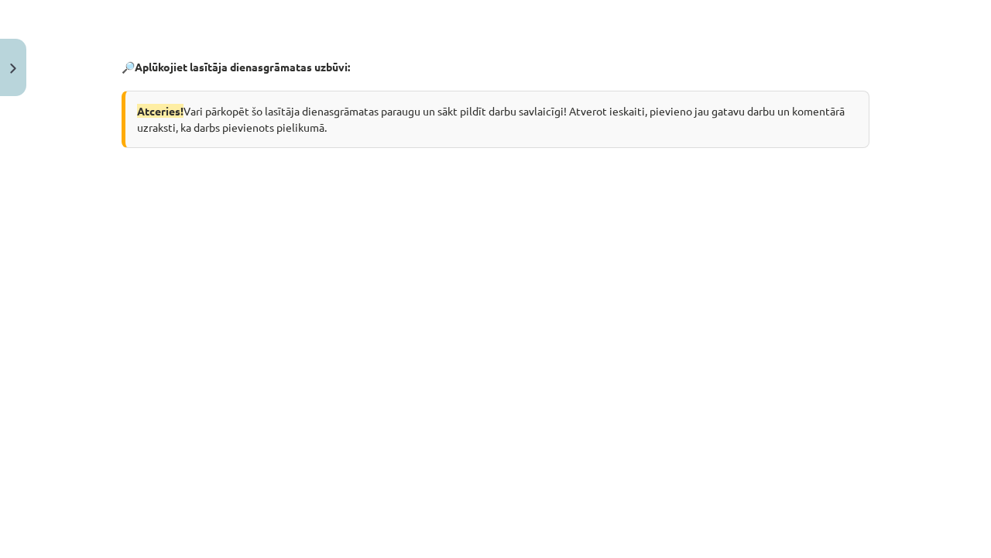
click at [971, 294] on div "Mācību tēma: Angļu valodas ii - 12. klases 1.ieskaites mācību materiāls #2 📝 Tē…" at bounding box center [495, 279] width 991 height 558
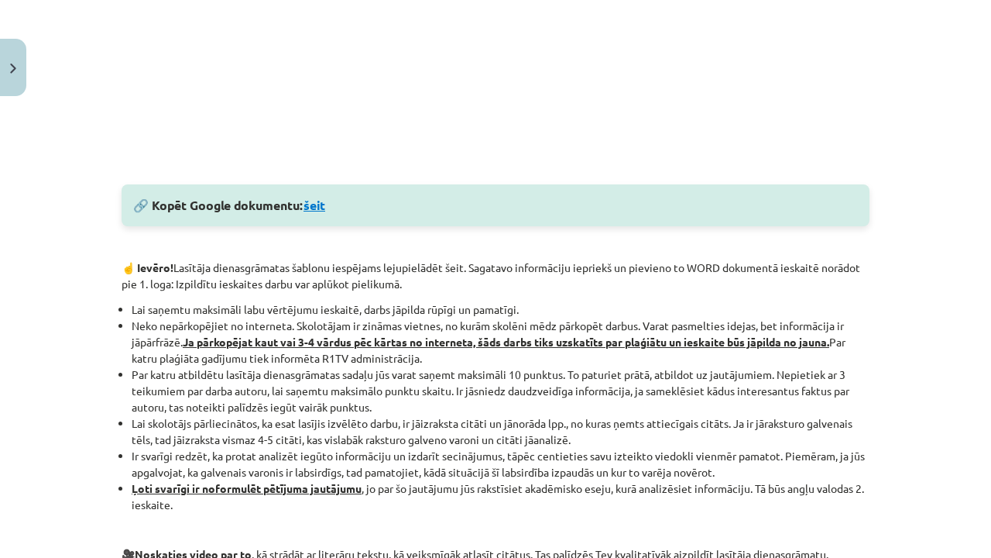
click at [322, 211] on link "šeit" at bounding box center [315, 205] width 22 height 16
